Goal: Task Accomplishment & Management: Complete application form

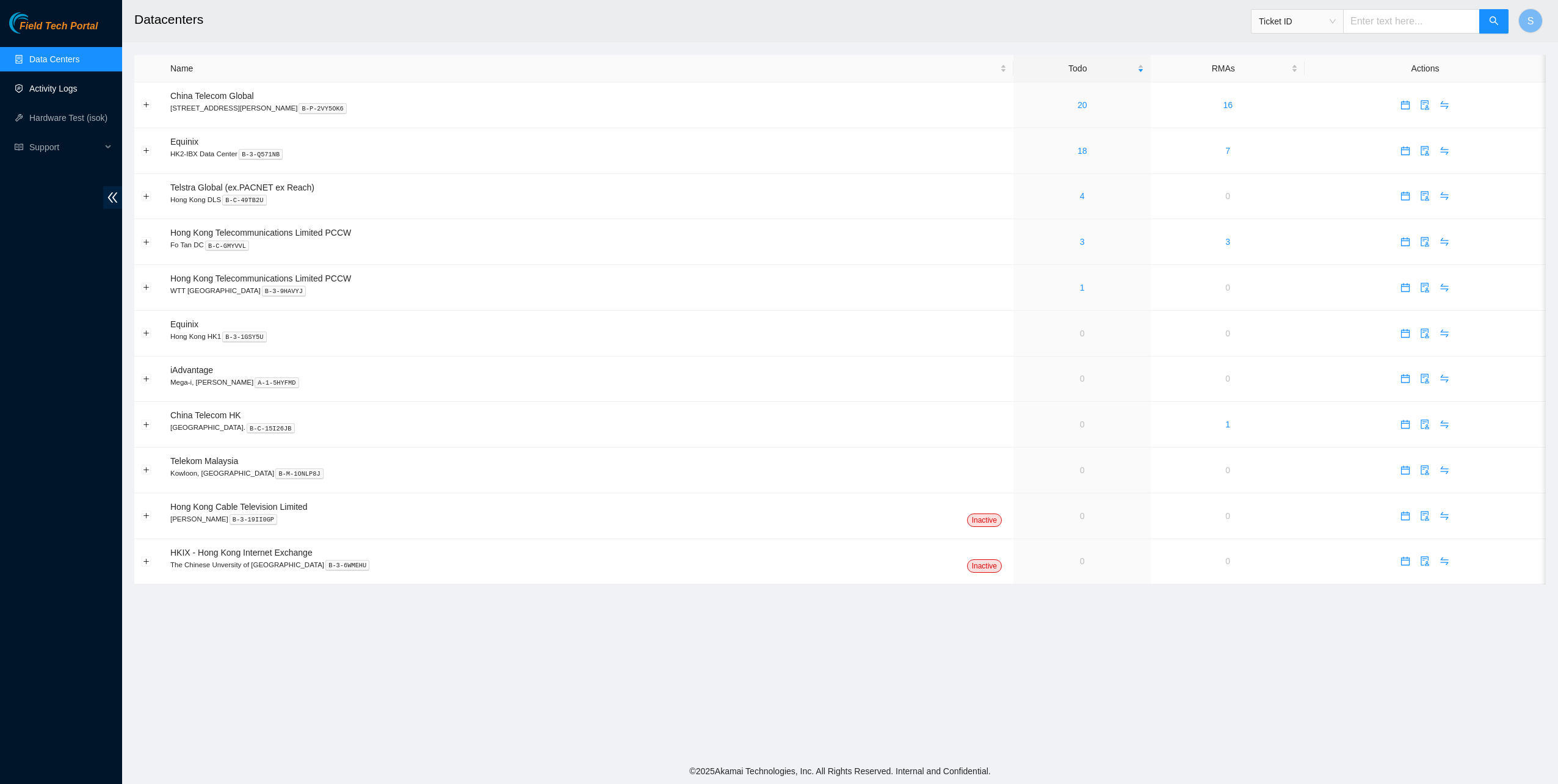
click at [73, 88] on link "Activity Logs" at bounding box center [53, 88] width 48 height 10
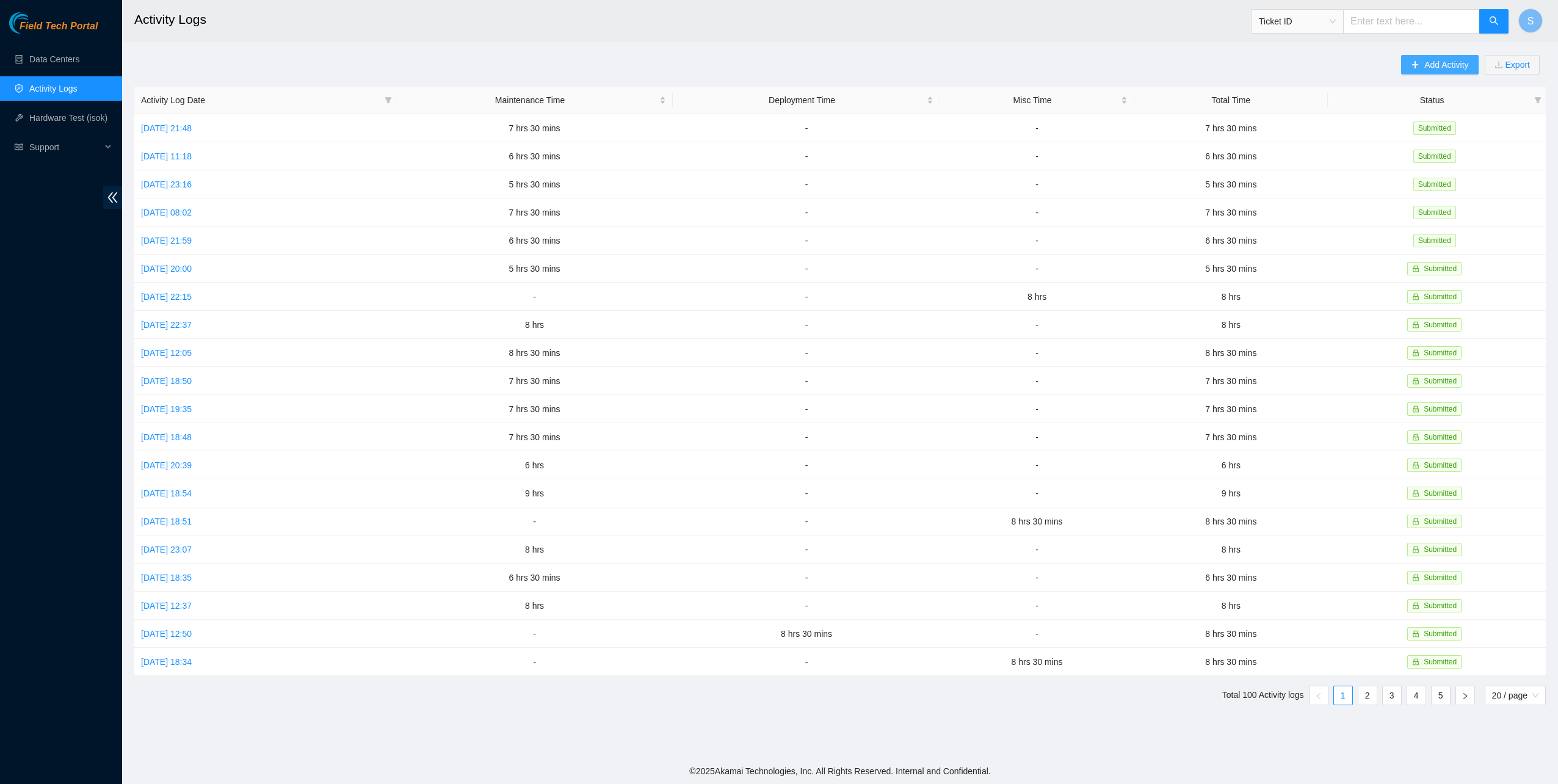
click at [1450, 65] on span "Add Activity" at bounding box center [1446, 64] width 44 height 14
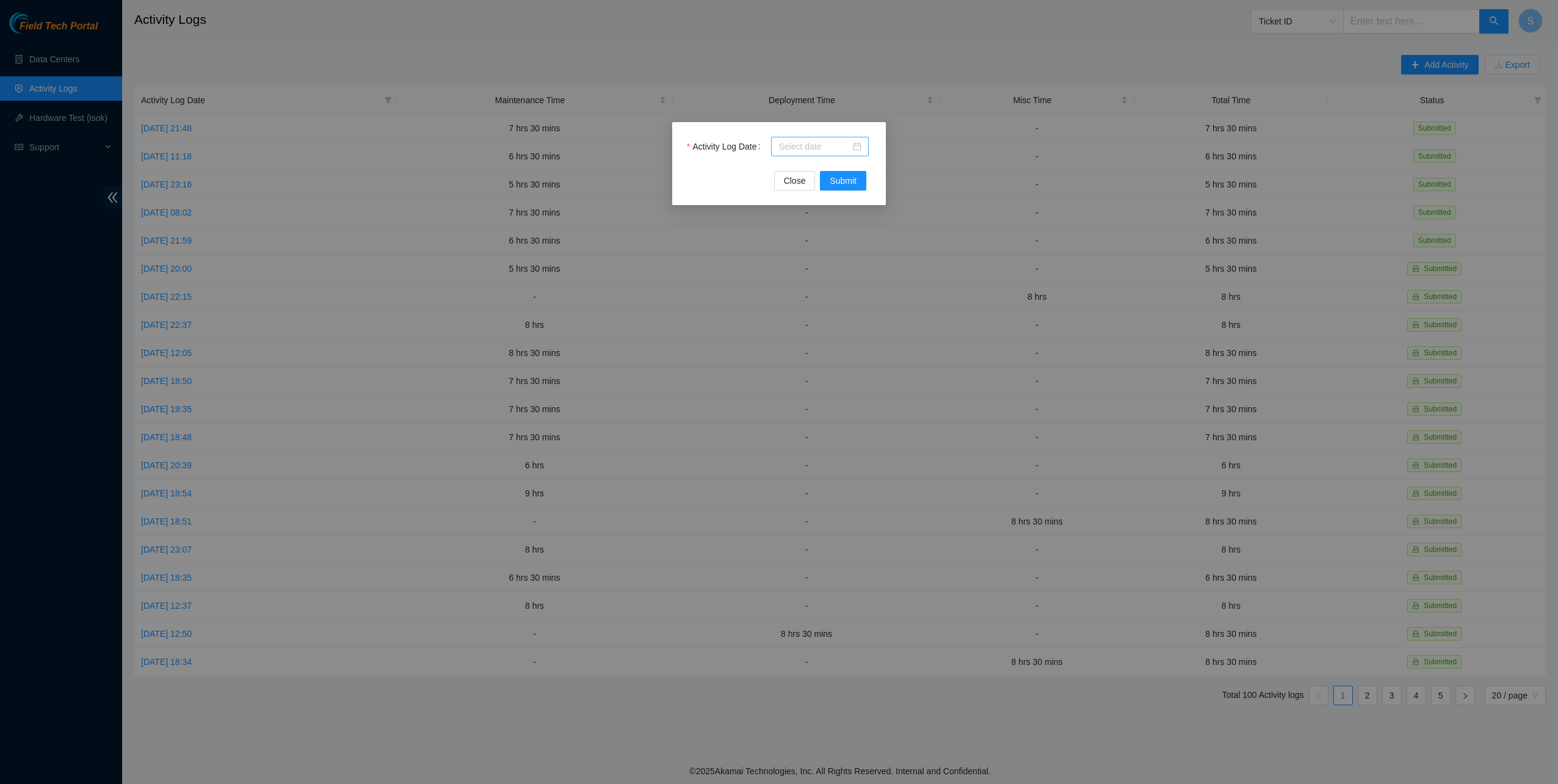
click at [816, 138] on div at bounding box center [820, 146] width 98 height 19
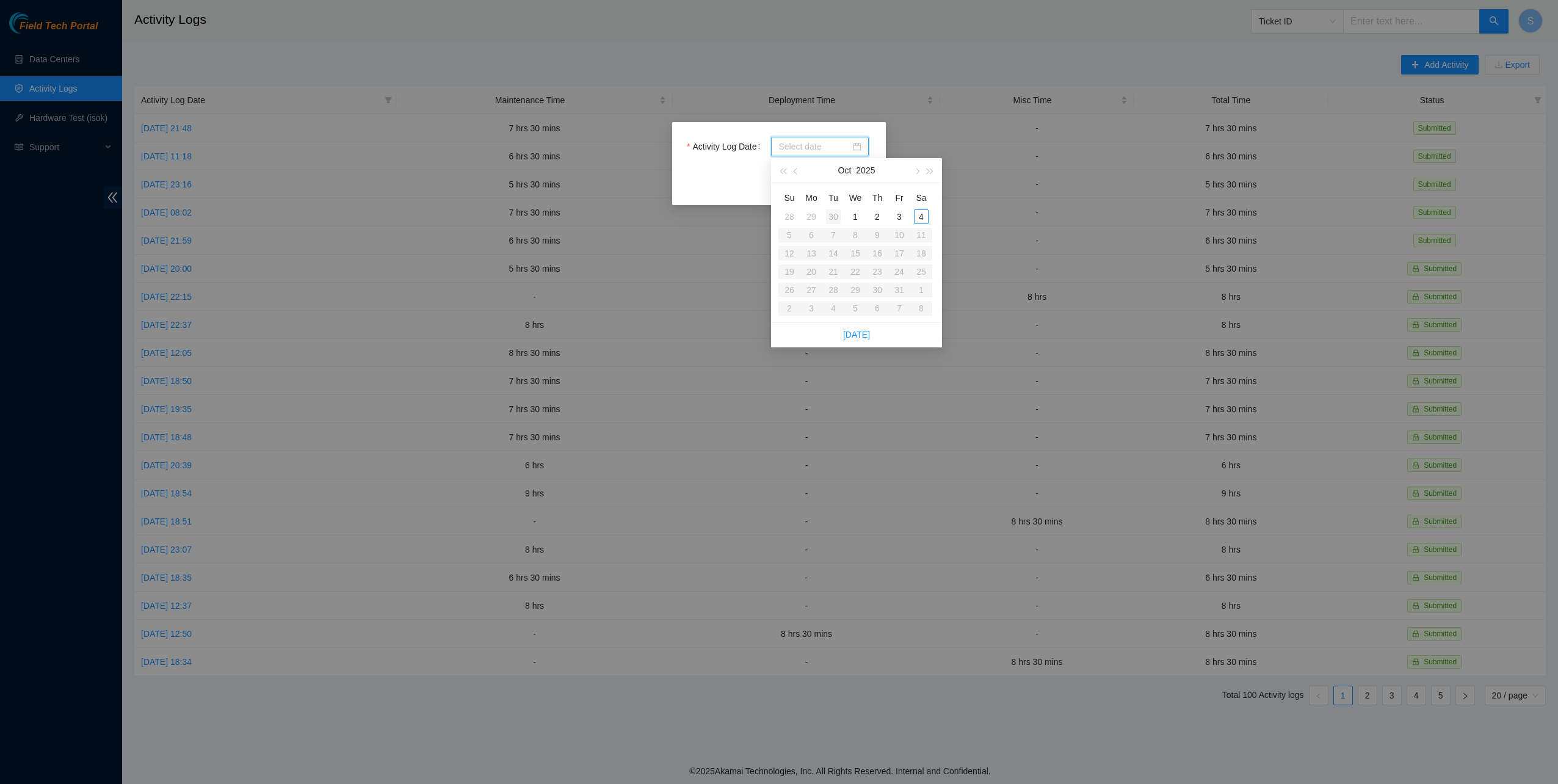
type input "[DATE]"
click at [833, 209] on td "30" at bounding box center [833, 216] width 22 height 18
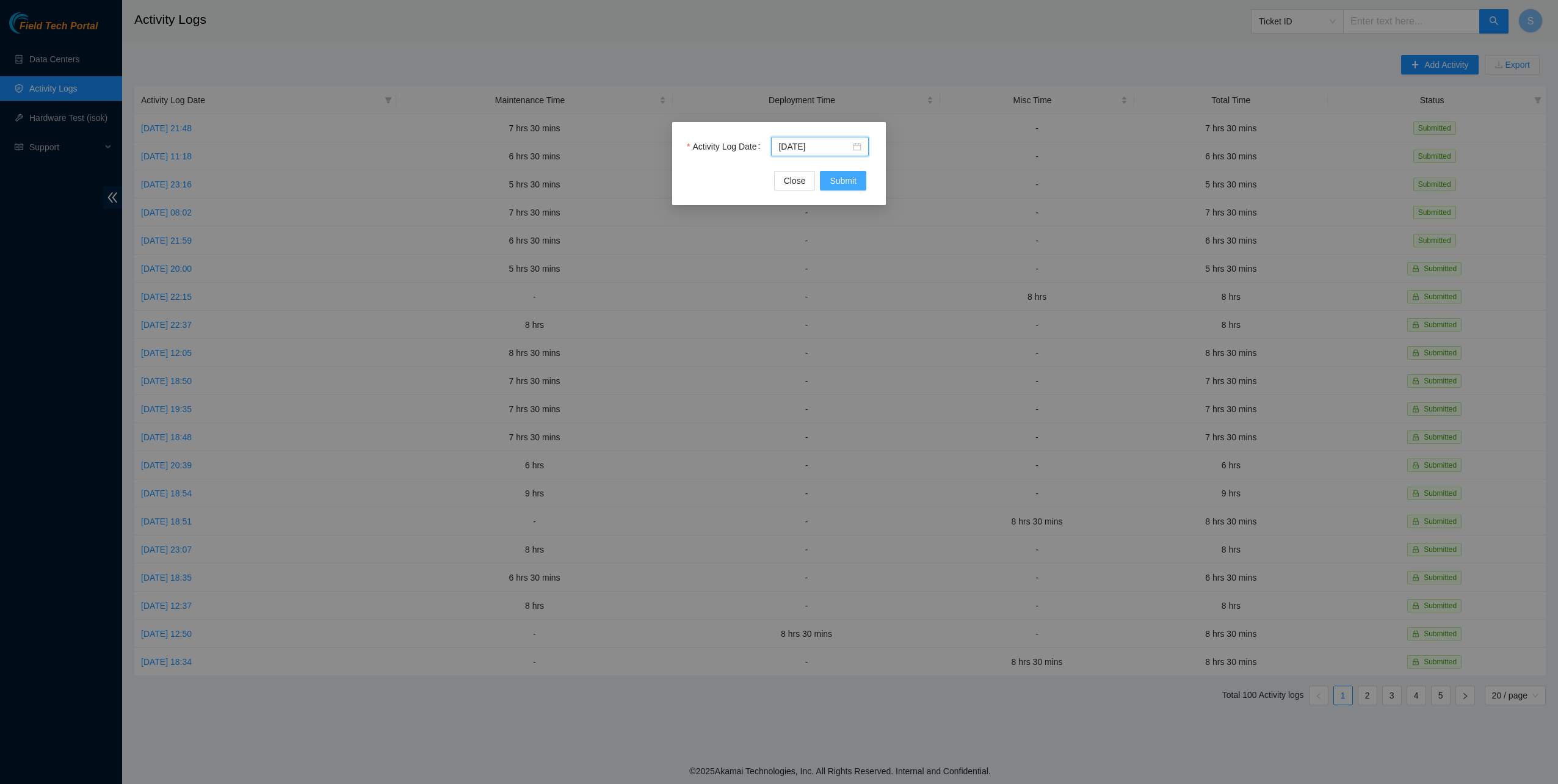
click at [834, 174] on span "Submit" at bounding box center [843, 180] width 27 height 14
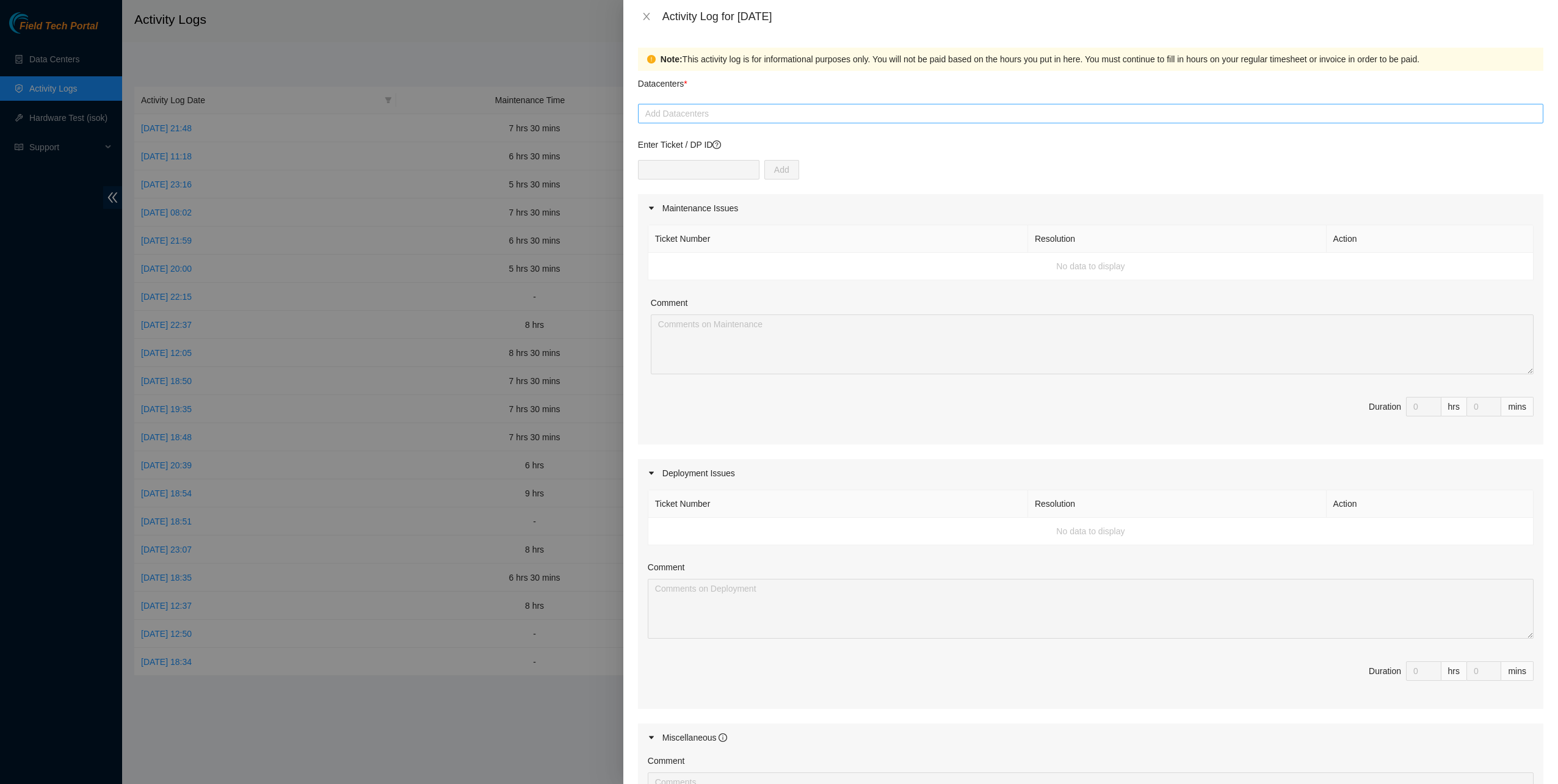
click at [751, 109] on div "Datacenters * Add Datacenters" at bounding box center [1091, 97] width 905 height 53
drag, startPoint x: 751, startPoint y: 109, endPoint x: 751, endPoint y: 116, distance: 7.0
click at [752, 115] on div at bounding box center [1091, 113] width 899 height 15
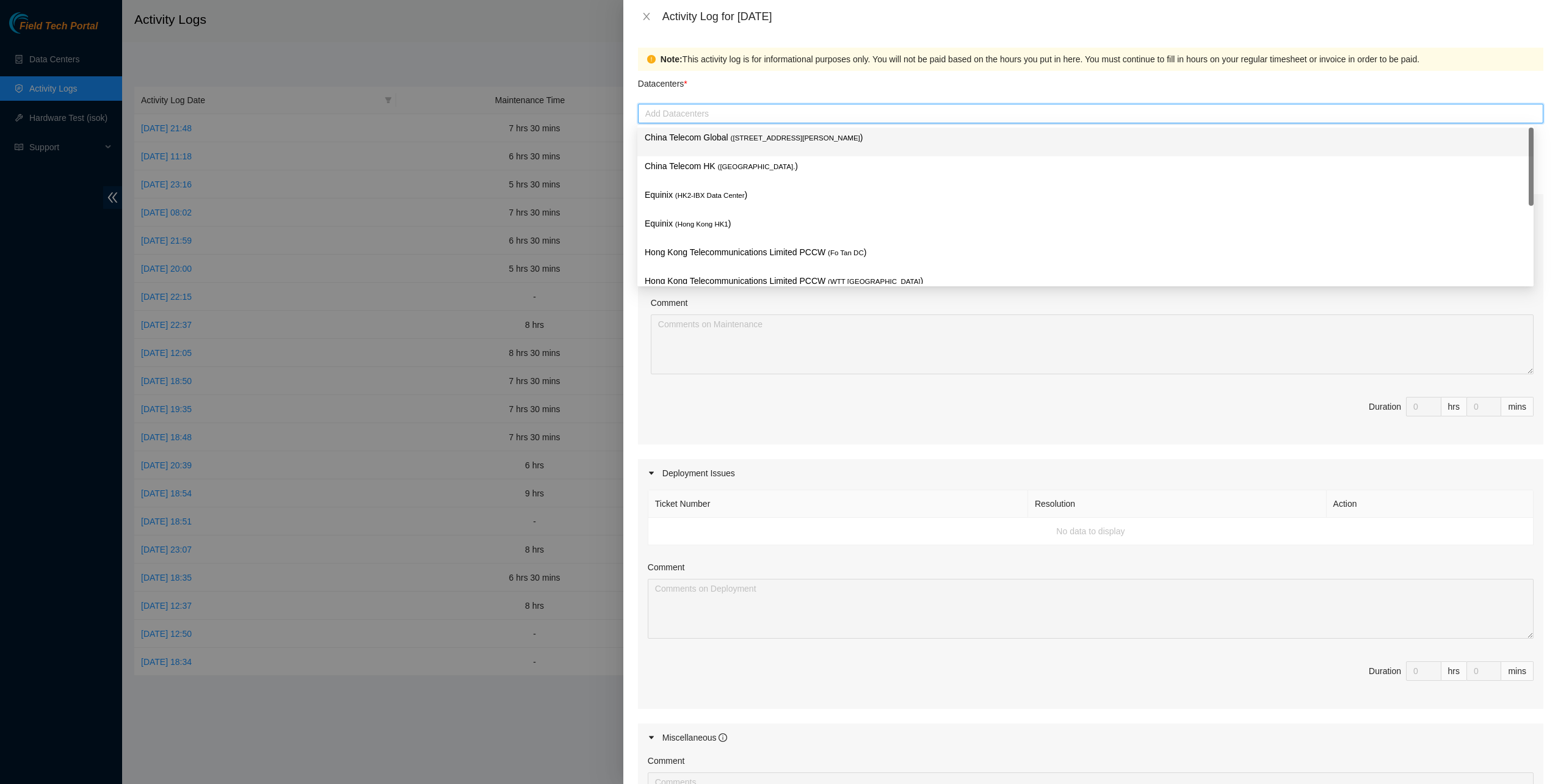
click at [741, 138] on span "( [STREET_ADDRESS][PERSON_NAME]" at bounding box center [795, 138] width 129 height 7
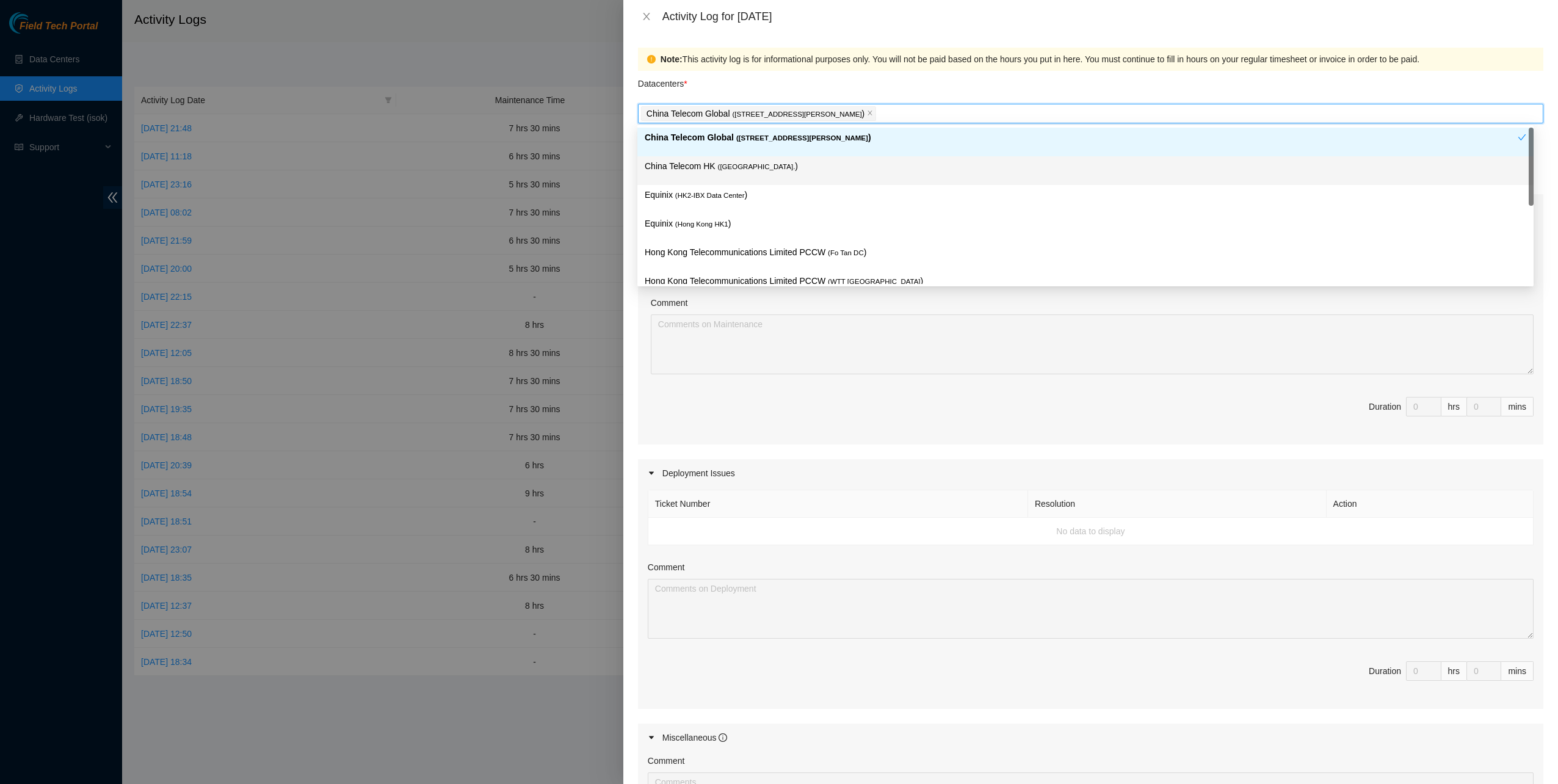
drag, startPoint x: 736, startPoint y: 166, endPoint x: 727, endPoint y: 183, distance: 19.2
click at [734, 169] on span "( [GEOGRAPHIC_DATA]." at bounding box center [756, 166] width 77 height 7
drag, startPoint x: 724, startPoint y: 198, endPoint x: 722, endPoint y: 207, distance: 9.2
click at [724, 199] on p "Equinix ( HK2-IBX Data Center )" at bounding box center [1085, 195] width 881 height 14
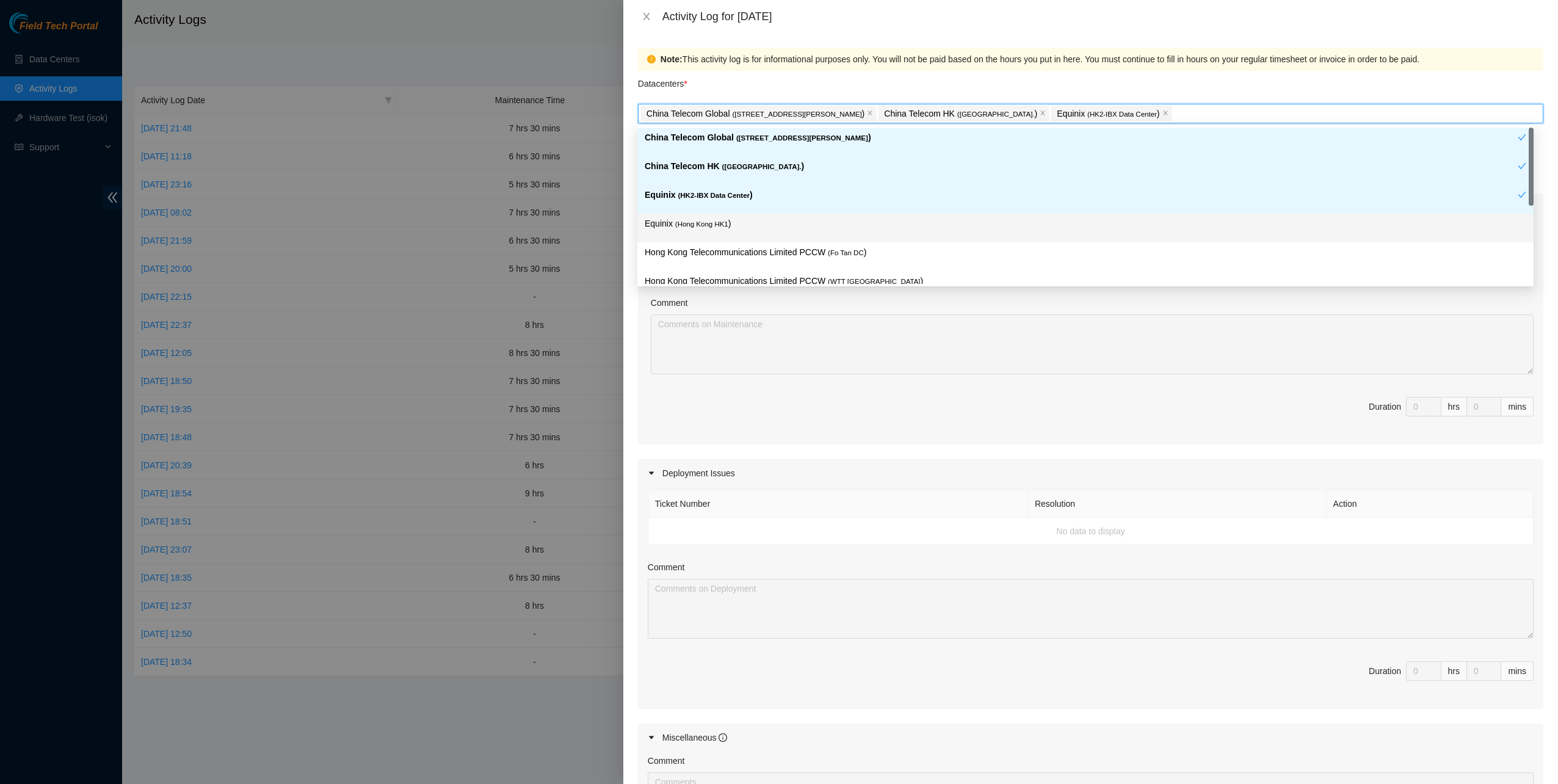
drag, startPoint x: 708, startPoint y: 224, endPoint x: 718, endPoint y: 240, distance: 18.9
click at [709, 224] on span "( [GEOGRAPHIC_DATA] HK1" at bounding box center [702, 223] width 53 height 7
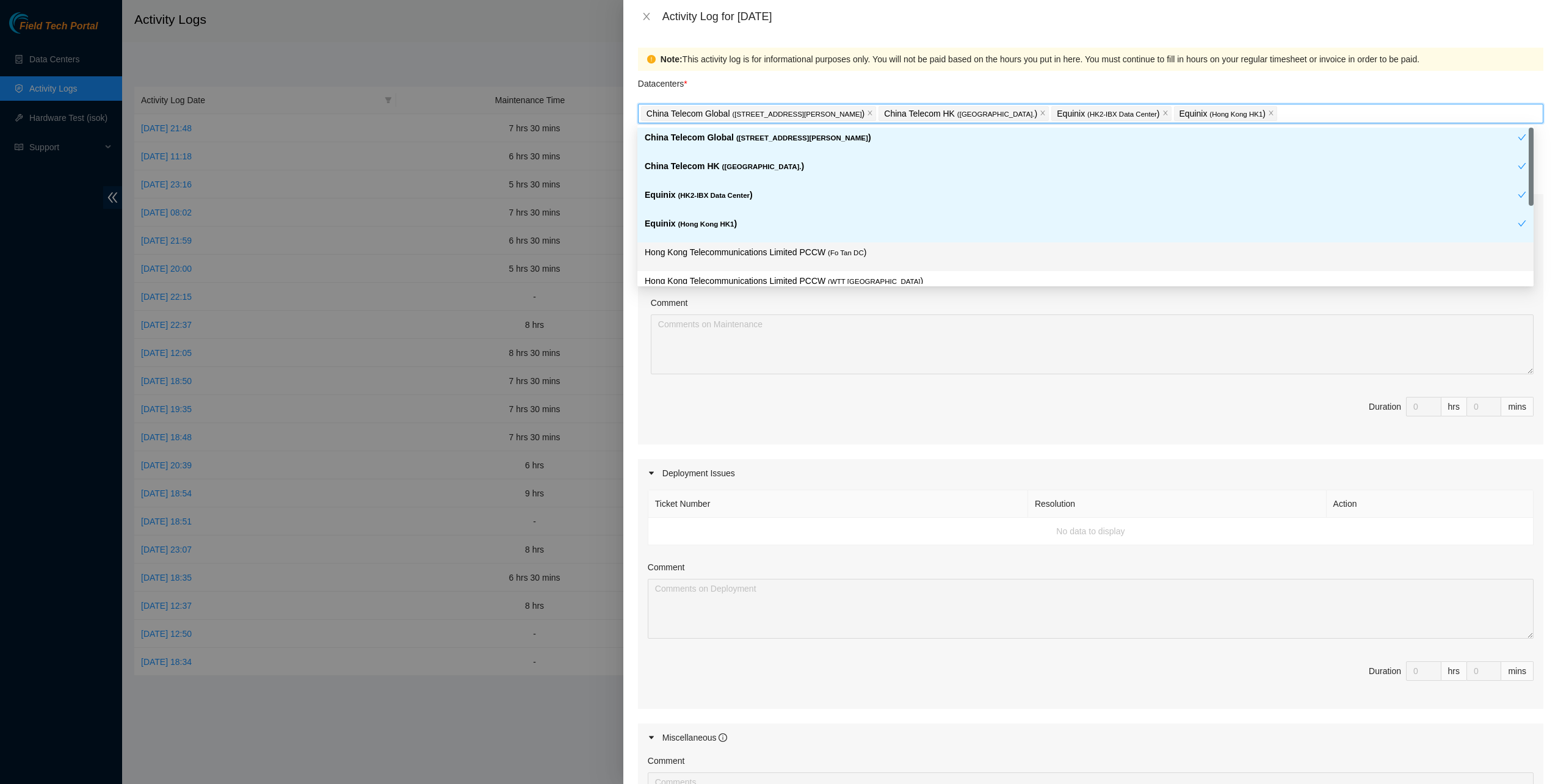
click at [727, 254] on p "Hong Kong Telecommunications Limited PCCW ( Fo Tan DC )" at bounding box center [1085, 252] width 881 height 14
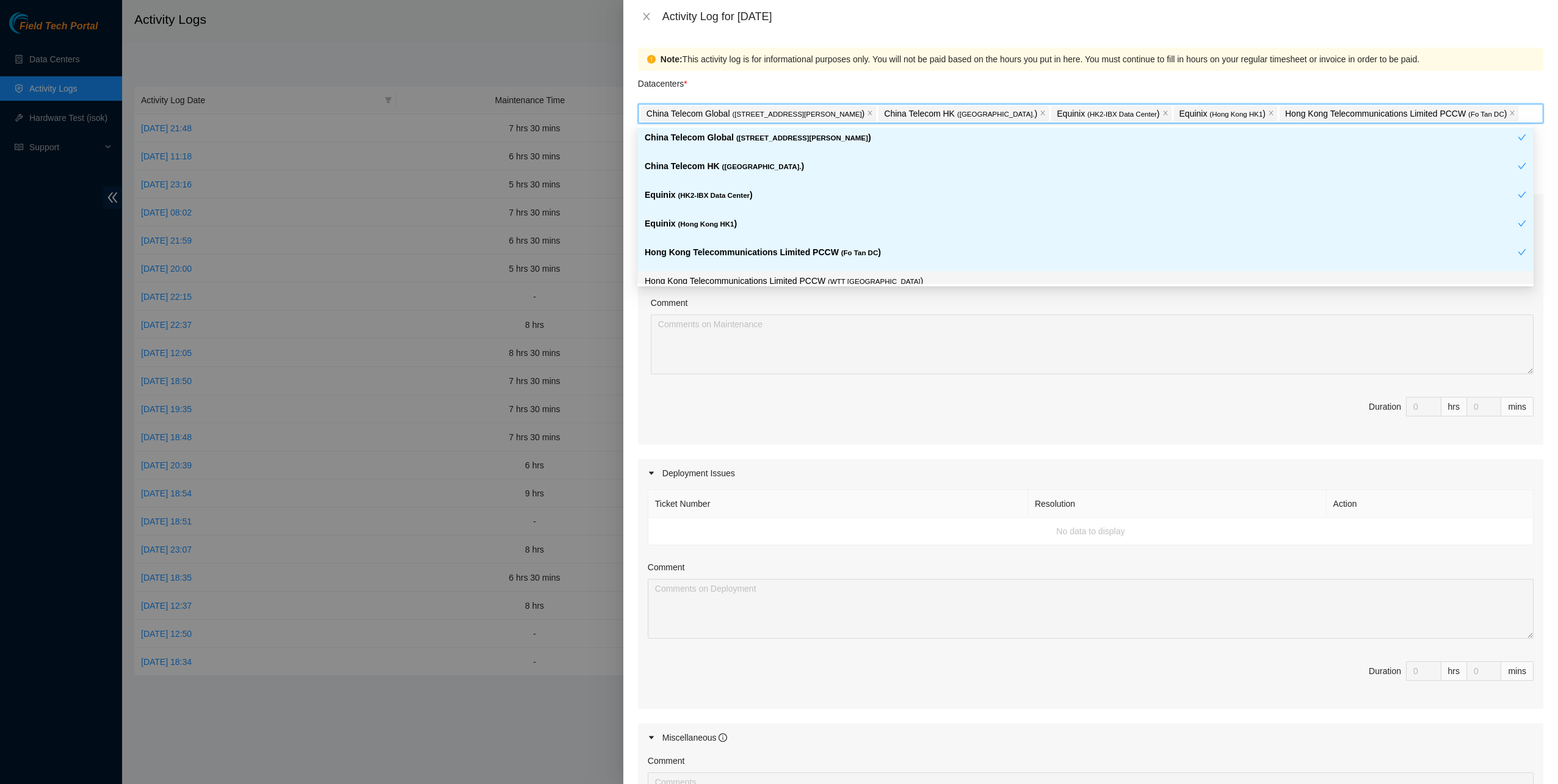
click at [746, 272] on div "Hong Kong Telecommunications Limited PCCW ( WTT [GEOGRAPHIC_DATA] )" at bounding box center [1085, 285] width 896 height 29
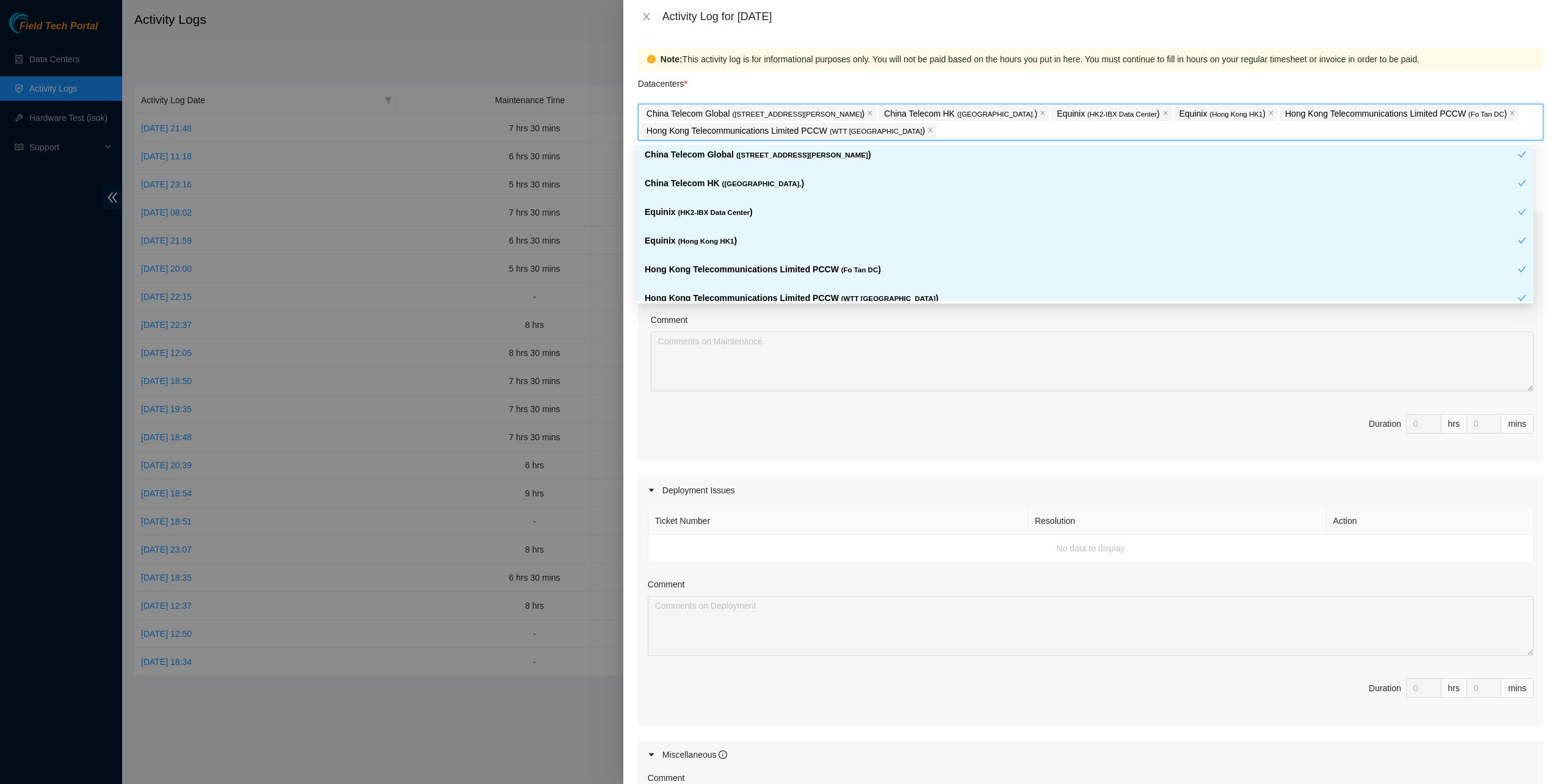
scroll to position [100, 0]
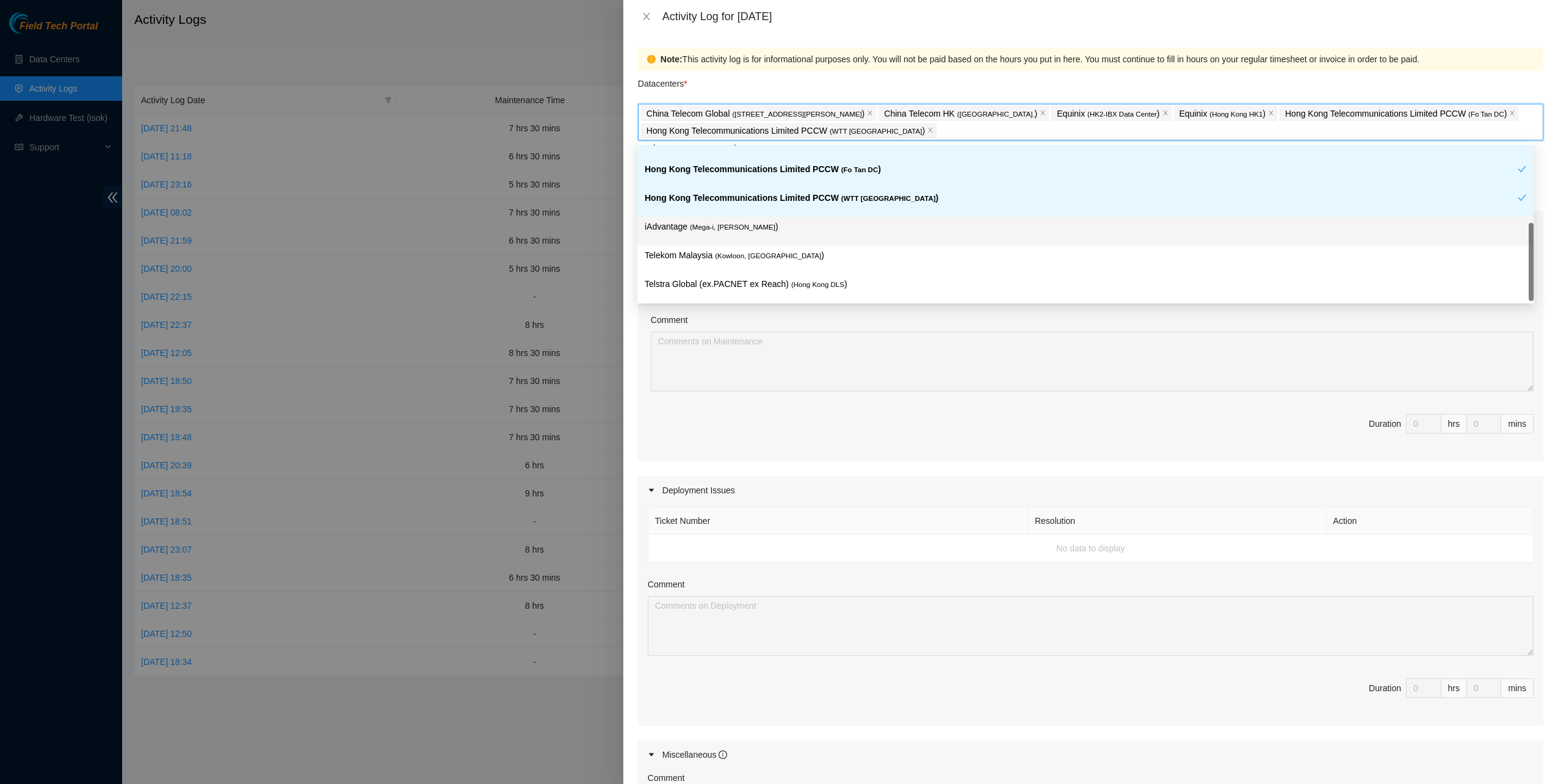
click at [784, 238] on div "iAdvantage ( Mega-i, Chai Wan )" at bounding box center [1085, 230] width 881 height 23
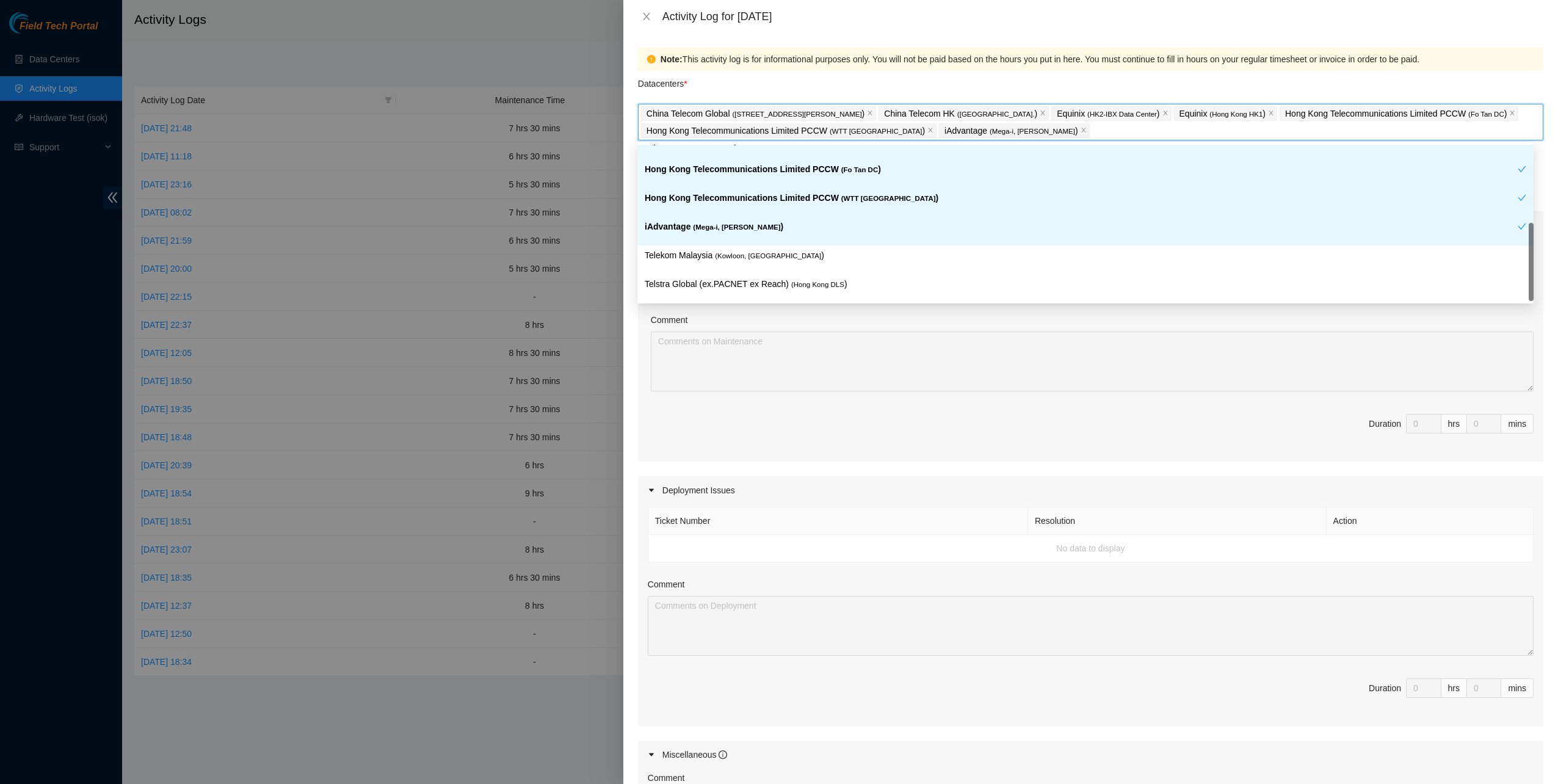
click at [778, 253] on span "( Kowloon, [GEOGRAPHIC_DATA]" at bounding box center [768, 256] width 106 height 7
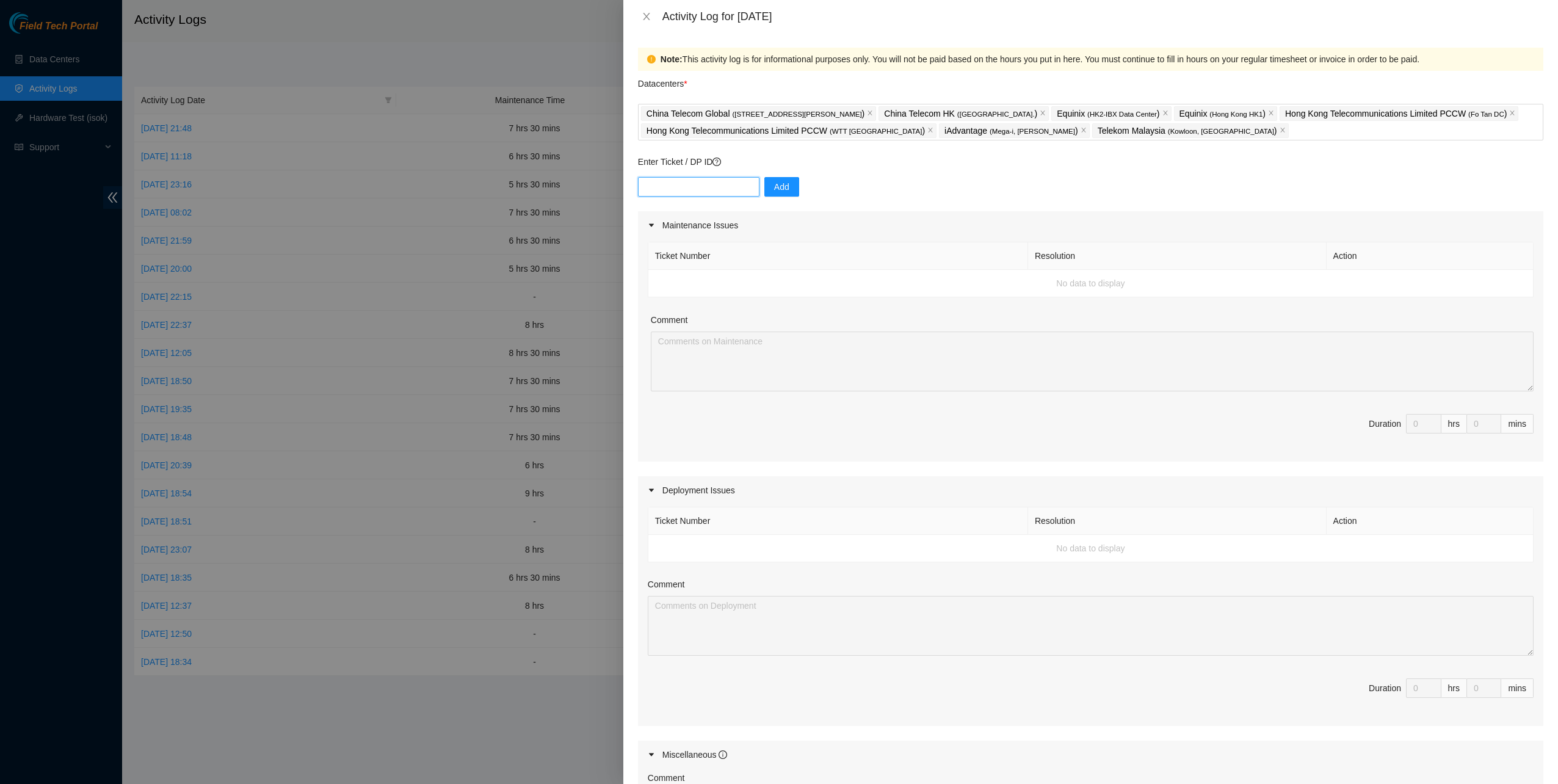
click at [706, 188] on input "text" at bounding box center [699, 187] width 122 height 19
type input "DP83102"
click at [785, 189] on button "Add" at bounding box center [782, 187] width 35 height 19
click at [1525, 38] on div "Error! DP83102 is either closed or does not belong to the selected datacenters.…" at bounding box center [1426, 53] width 205 height 57
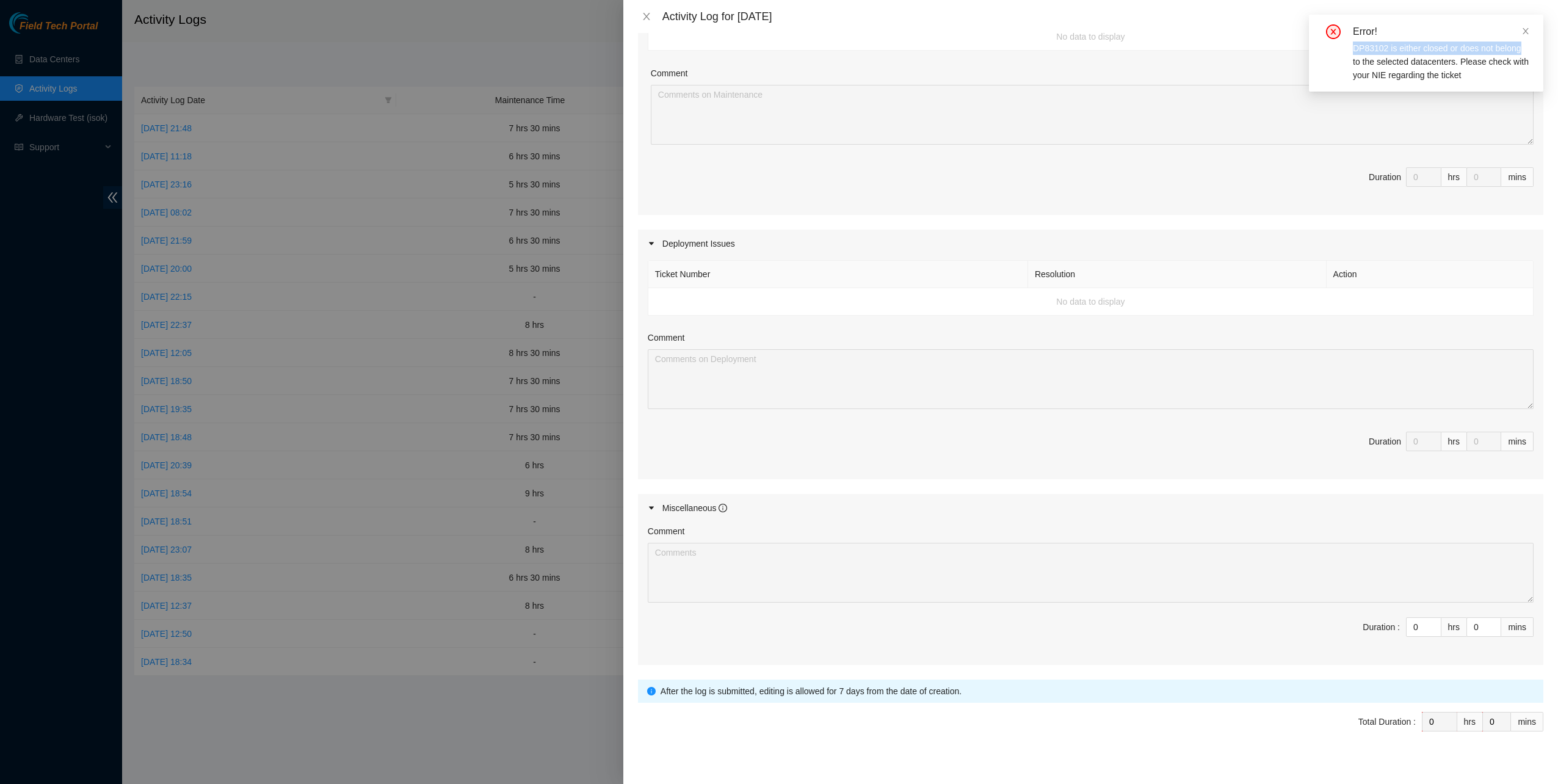
scroll to position [256, 0]
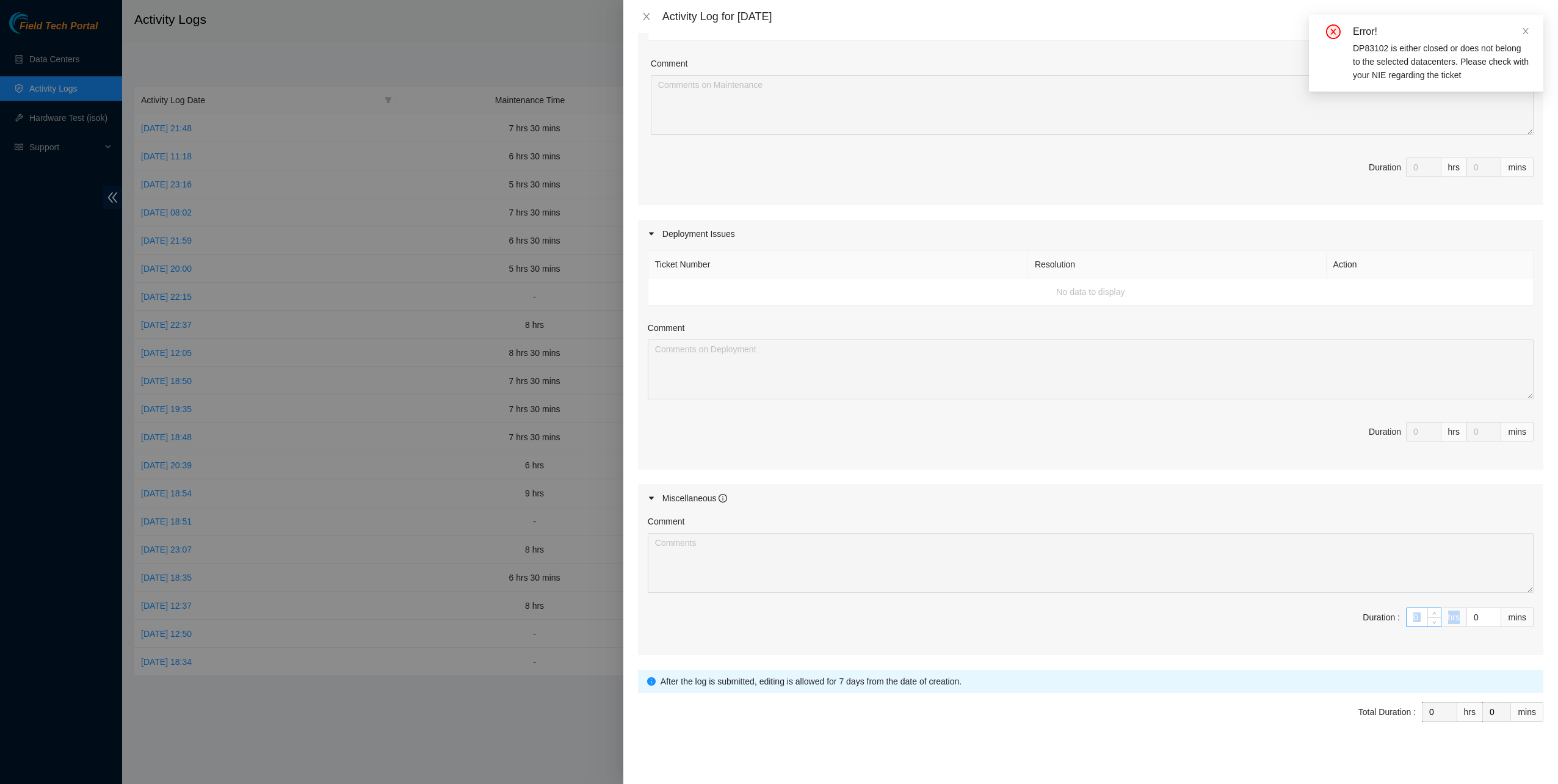
drag, startPoint x: 1412, startPoint y: 623, endPoint x: 1404, endPoint y: 614, distance: 12.0
click at [1405, 615] on span "Duration : 0 hrs 0 mins" at bounding box center [1091, 624] width 886 height 34
click at [1408, 610] on input "0" at bounding box center [1423, 617] width 34 height 18
drag, startPoint x: 1412, startPoint y: 612, endPoint x: 1400, endPoint y: 608, distance: 12.6
click at [1407, 611] on input "0" at bounding box center [1423, 617] width 34 height 18
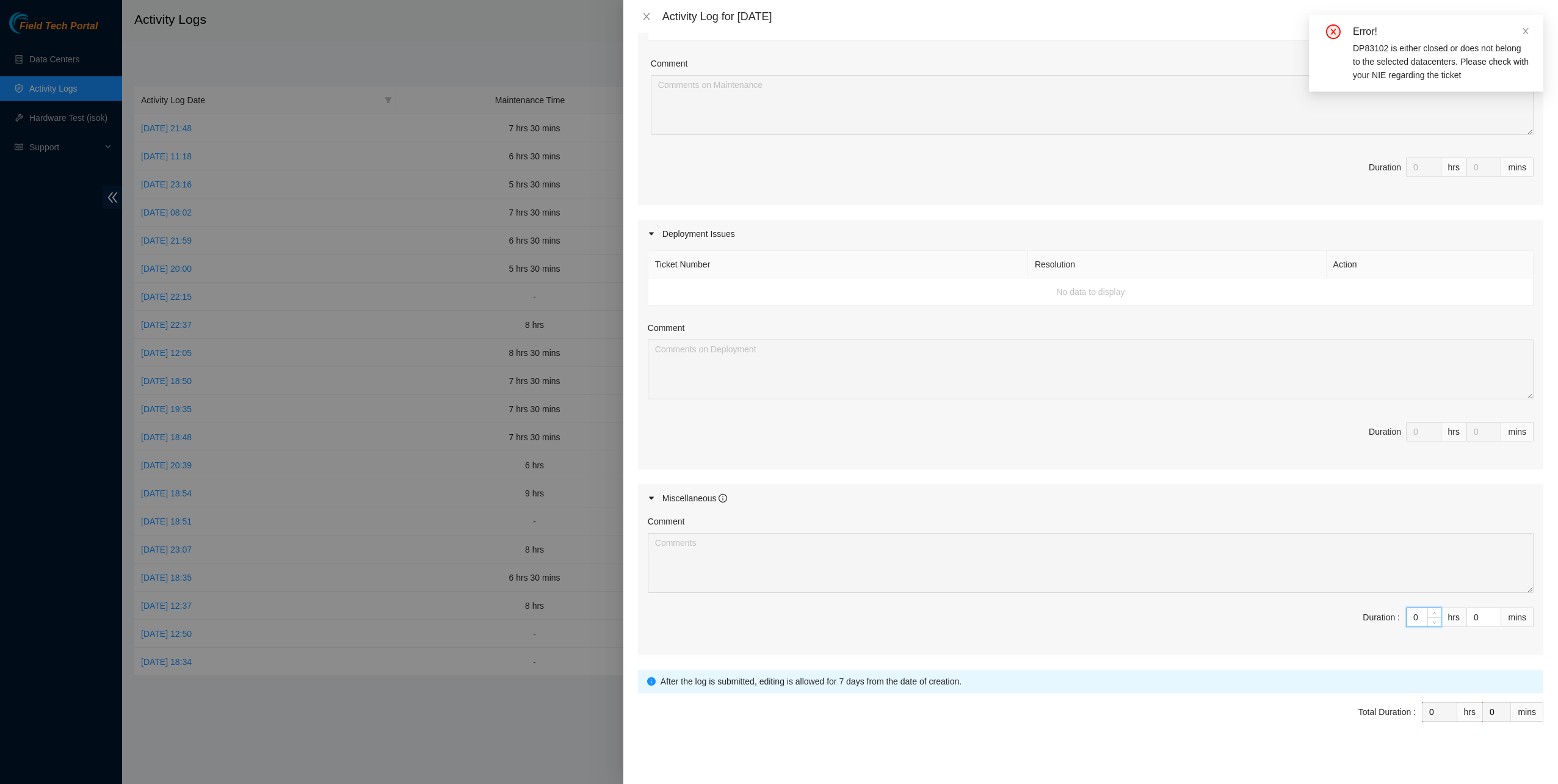
type input "7"
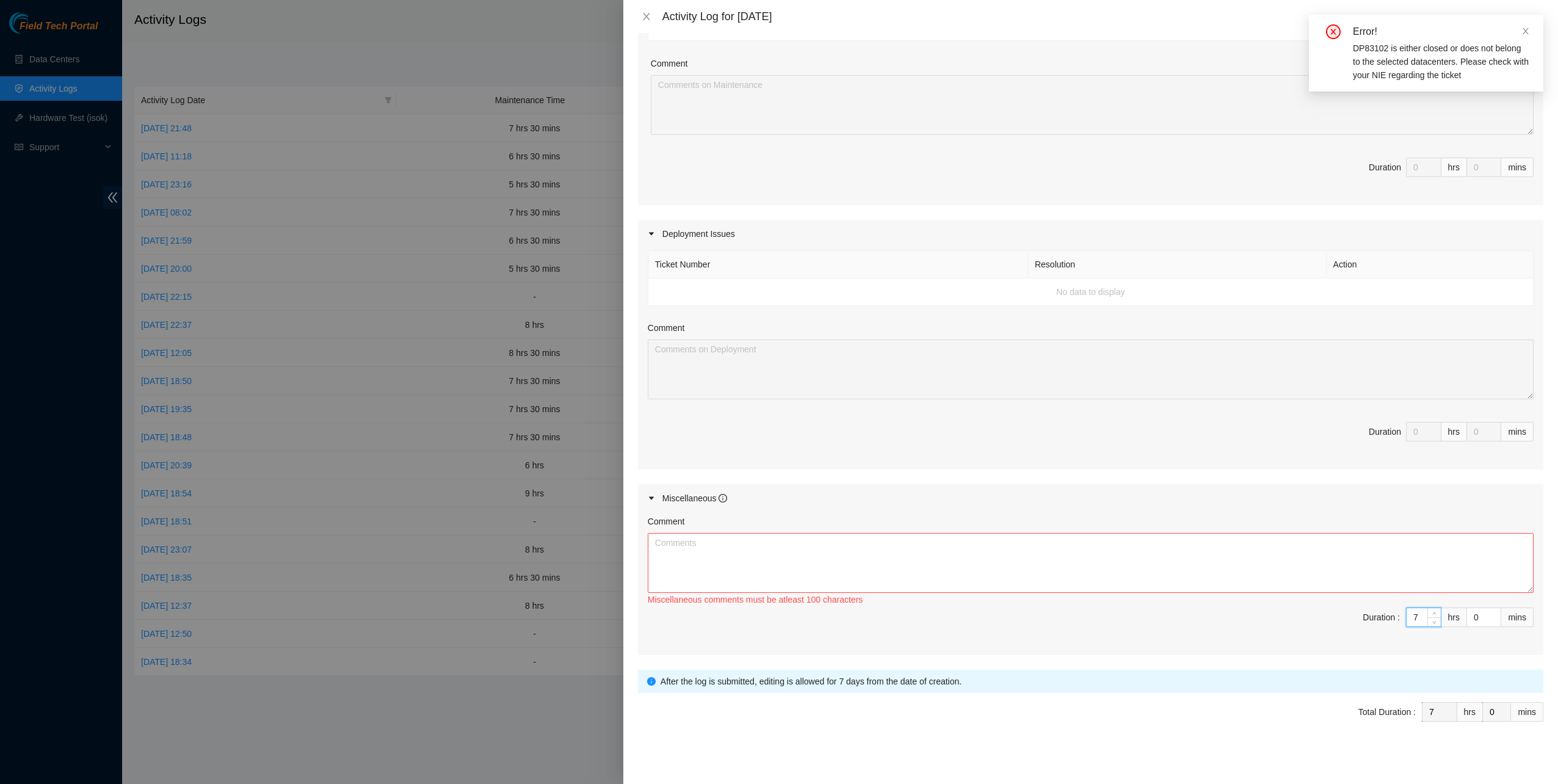
type input "7"
click at [1017, 560] on textarea "Comment" at bounding box center [1091, 563] width 886 height 60
paste textarea "DP81310 DP83374 DP83102 .......................................................…"
type textarea "DP81310 DP83374 DP83102 .......................................................…"
click at [673, 745] on span "Submit" at bounding box center [661, 749] width 27 height 14
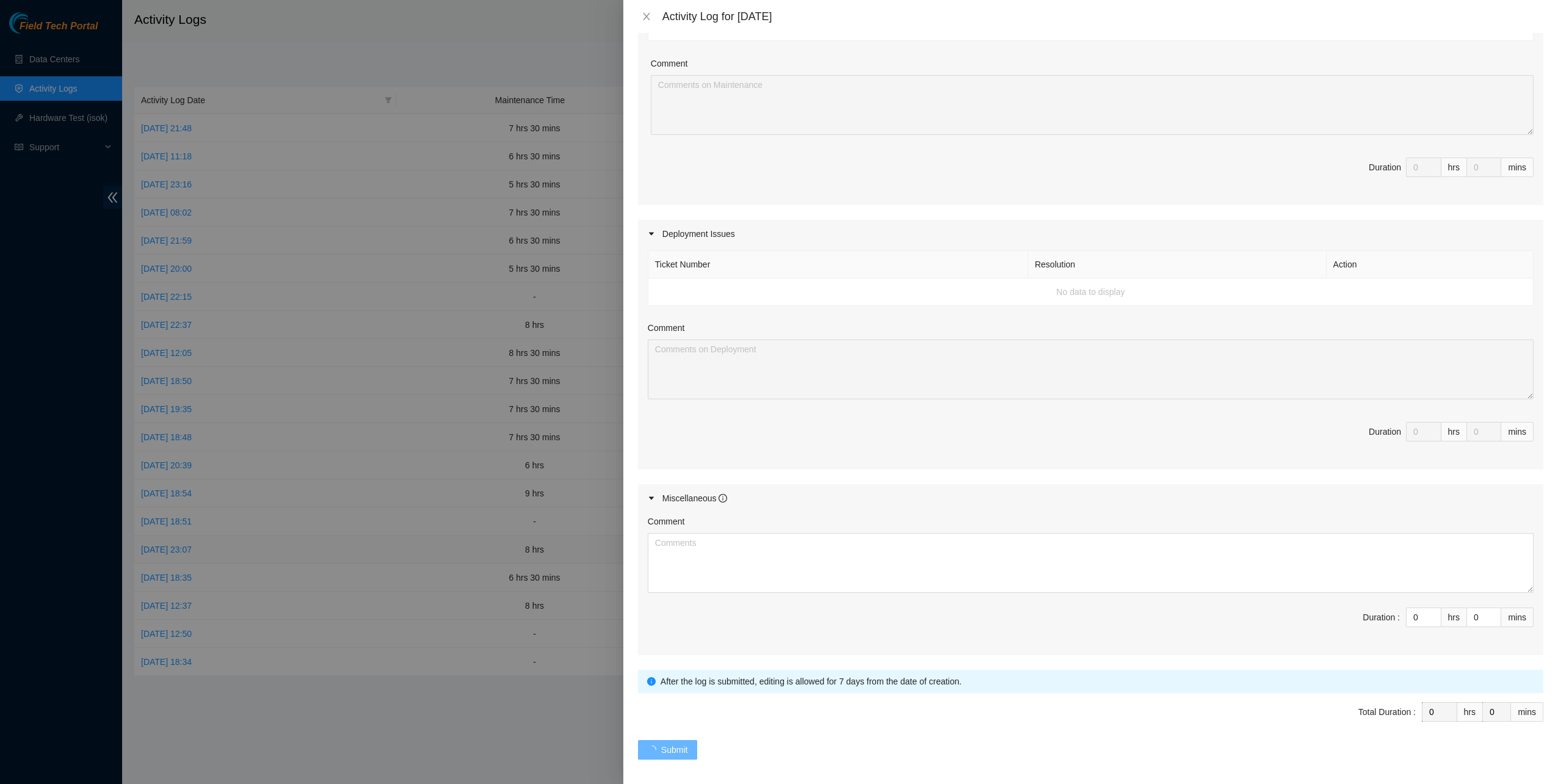
scroll to position [0, 0]
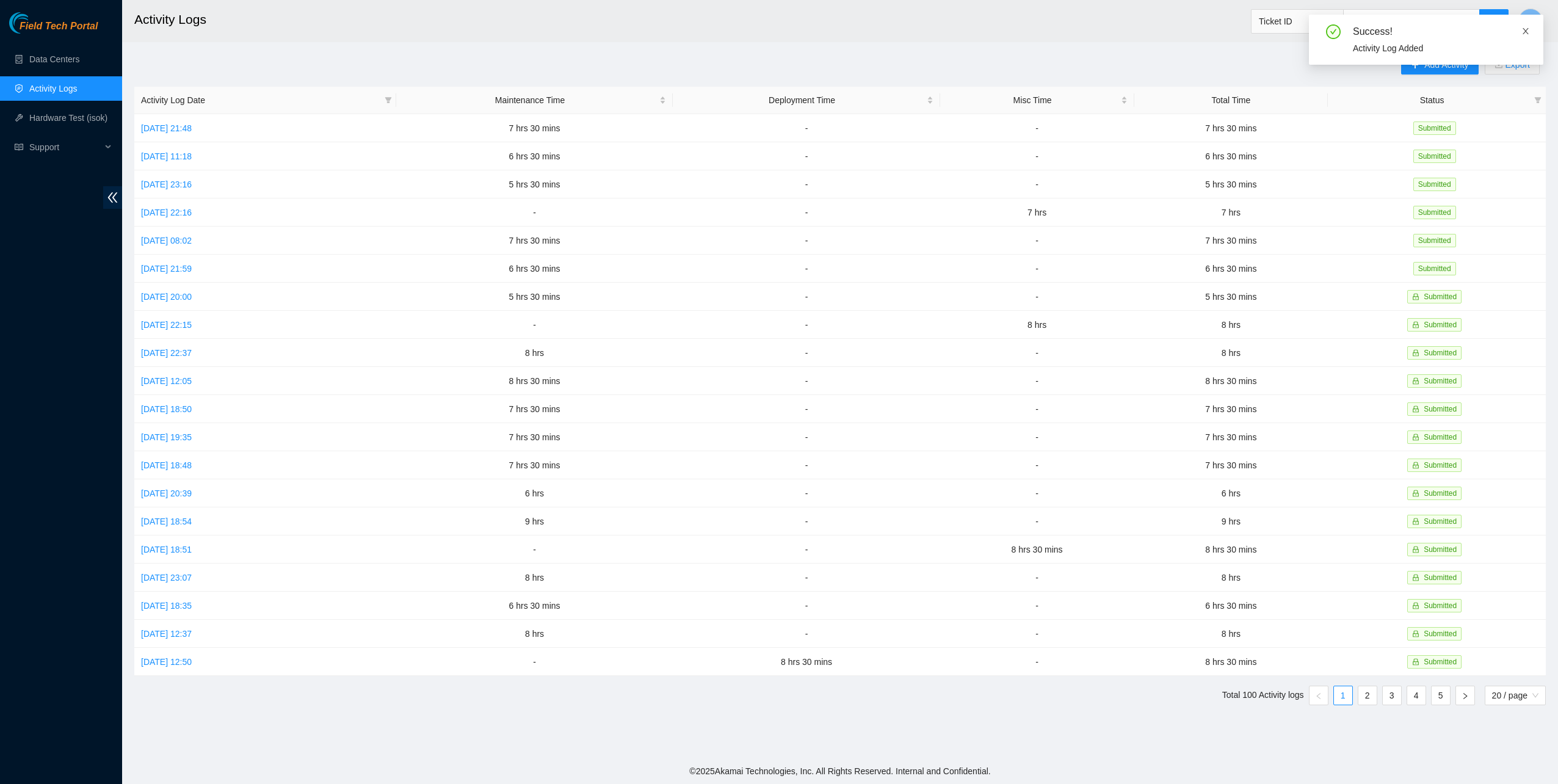
click at [1524, 30] on icon "close" at bounding box center [1525, 31] width 6 height 6
click at [180, 657] on link "[DATE] 12:50" at bounding box center [166, 661] width 51 height 10
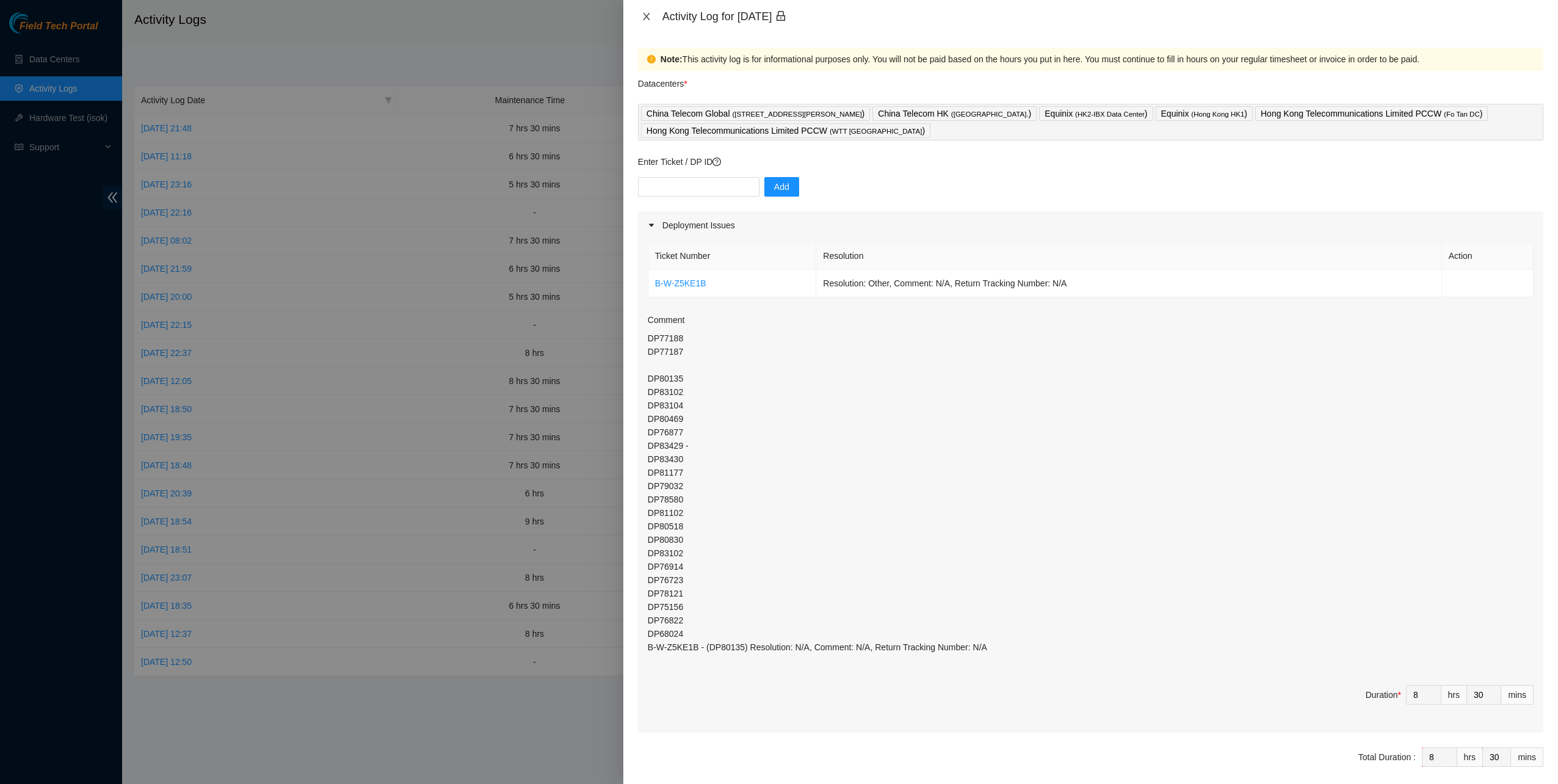
drag, startPoint x: 648, startPoint y: 16, endPoint x: 711, endPoint y: 49, distance: 71.1
click at [649, 17] on icon "close" at bounding box center [646, 16] width 10 height 10
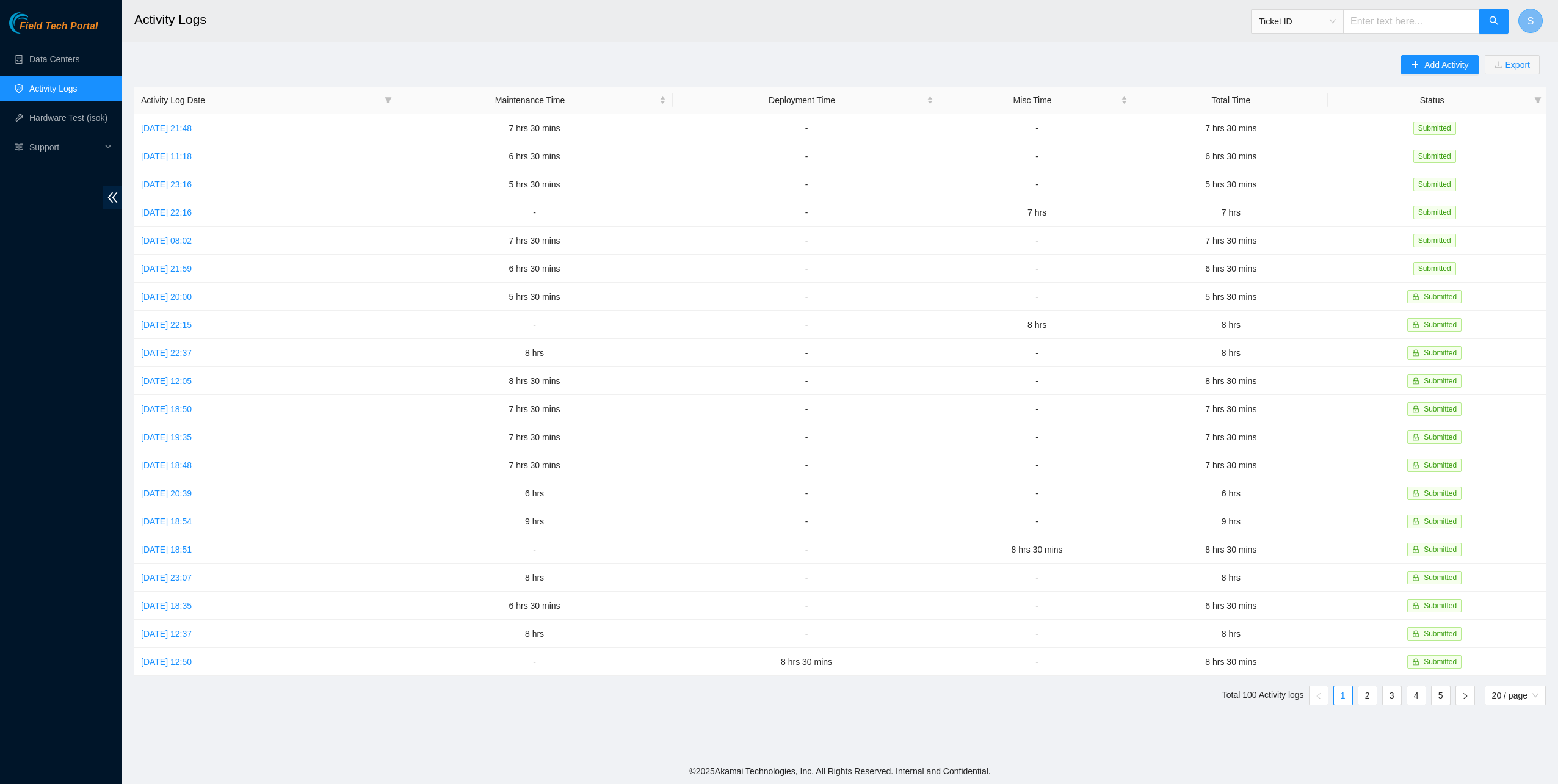
click at [1531, 19] on span "S" at bounding box center [1531, 21] width 6 height 15
click at [1459, 103] on link "Logout" at bounding box center [1445, 107] width 26 height 10
